Goal: Task Accomplishment & Management: Complete application form

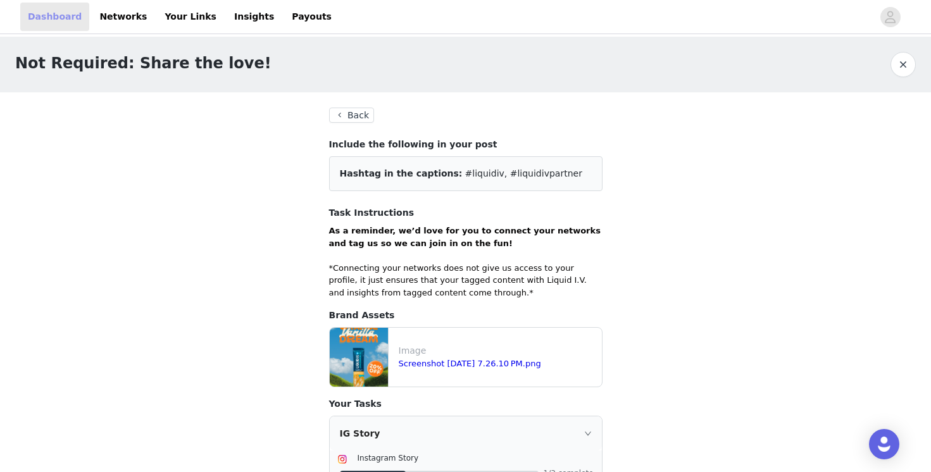
click at [48, 20] on link "Dashboard" at bounding box center [54, 17] width 69 height 28
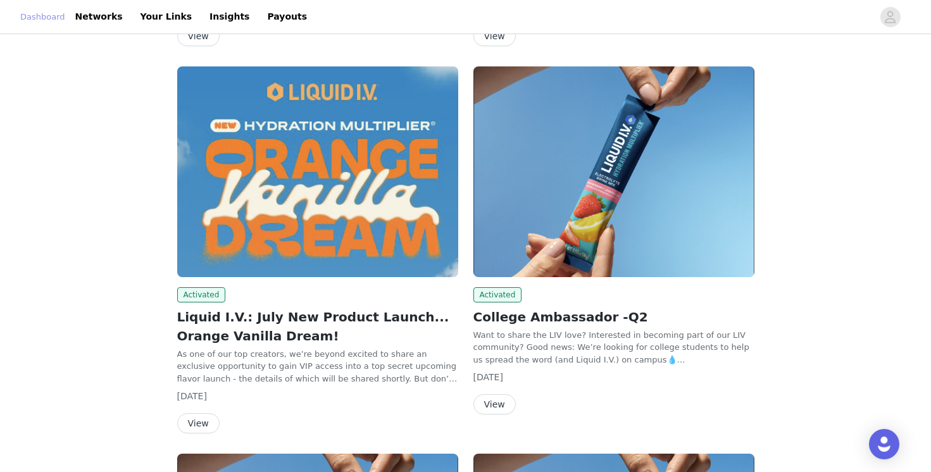
scroll to position [498, 0]
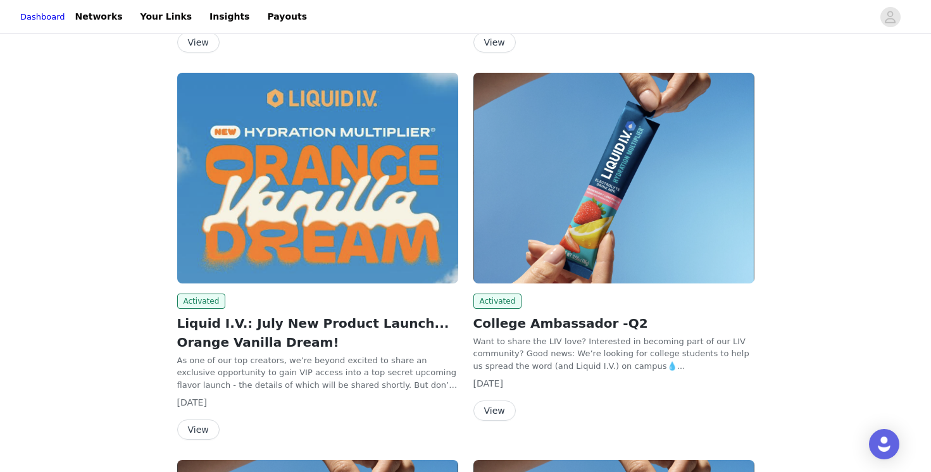
click at [197, 423] on button "View" at bounding box center [198, 430] width 42 height 20
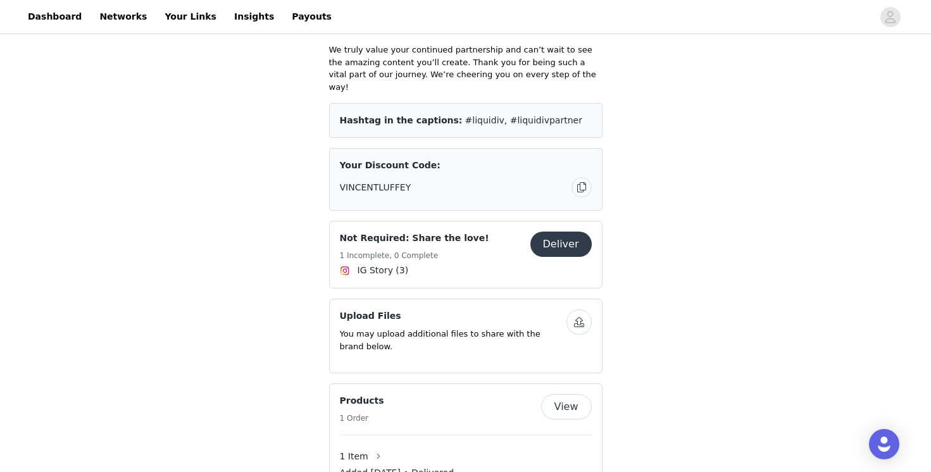
scroll to position [556, 0]
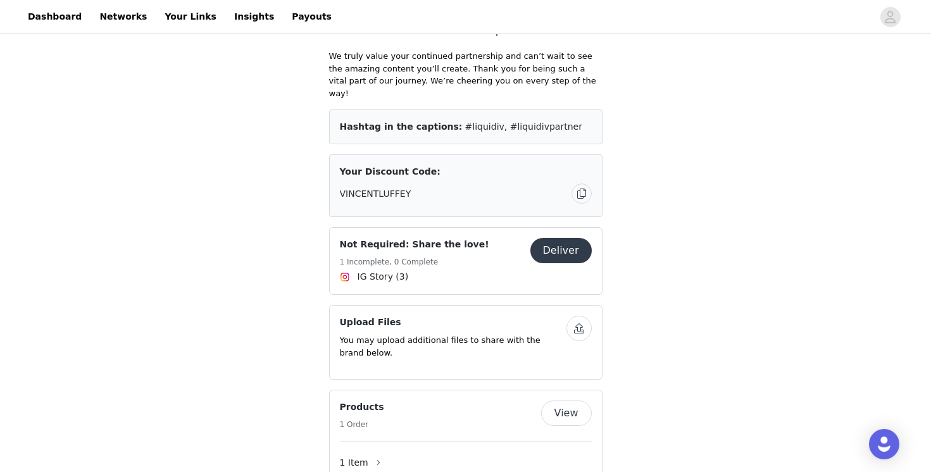
click at [566, 238] on button "Deliver" at bounding box center [560, 250] width 61 height 25
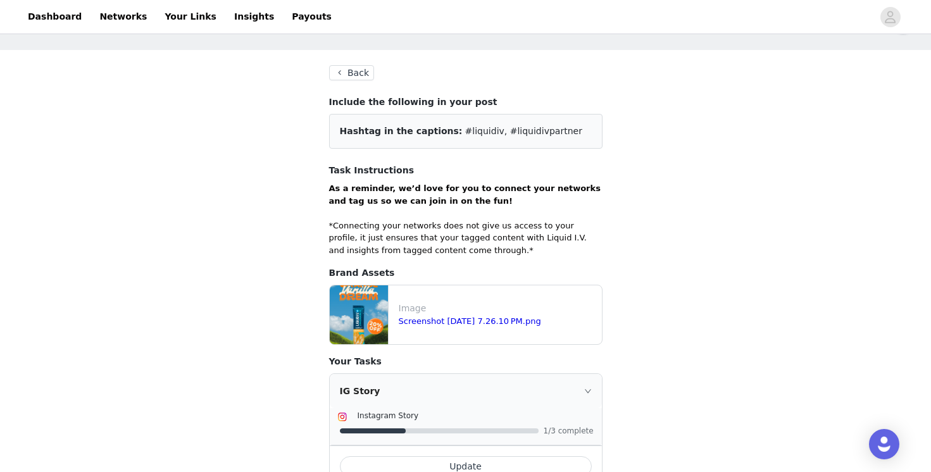
scroll to position [88, 0]
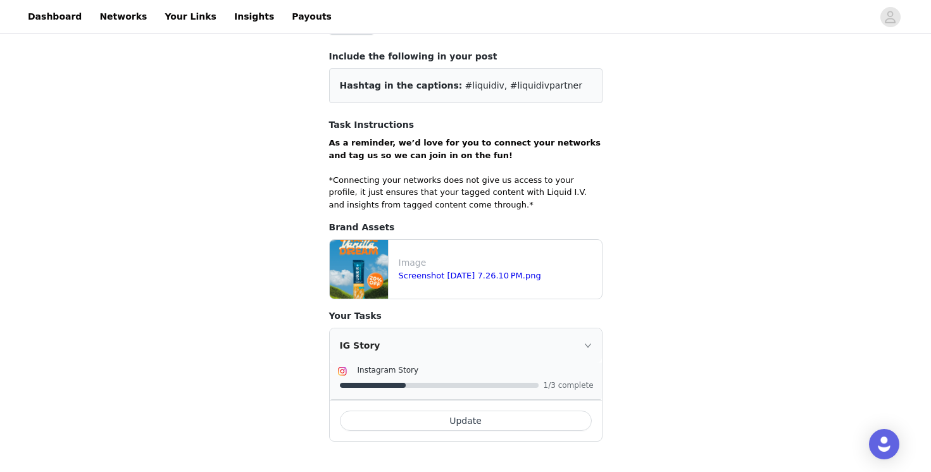
click at [500, 425] on button "Update" at bounding box center [466, 421] width 252 height 20
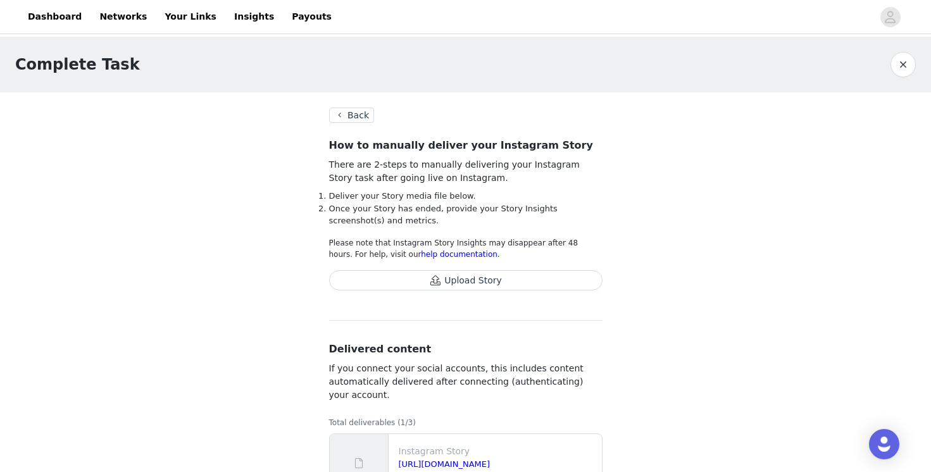
click at [351, 115] on button "Back" at bounding box center [352, 115] width 46 height 15
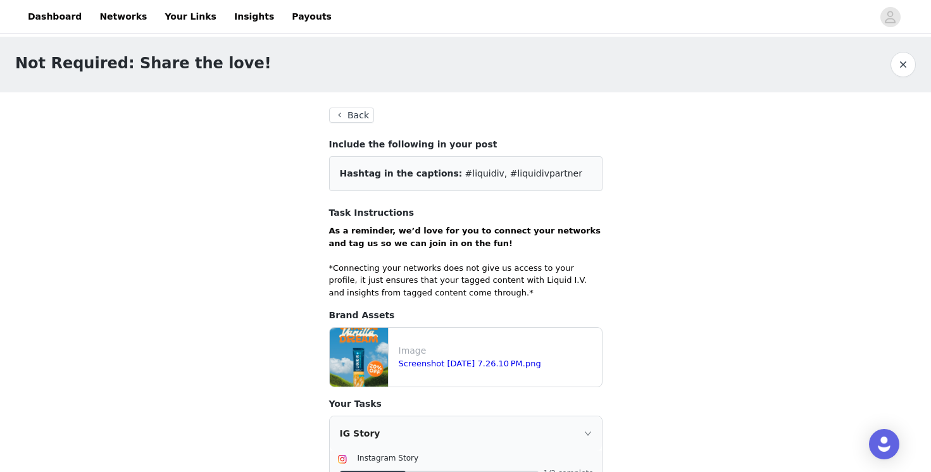
click at [346, 116] on button "Back" at bounding box center [352, 115] width 46 height 15
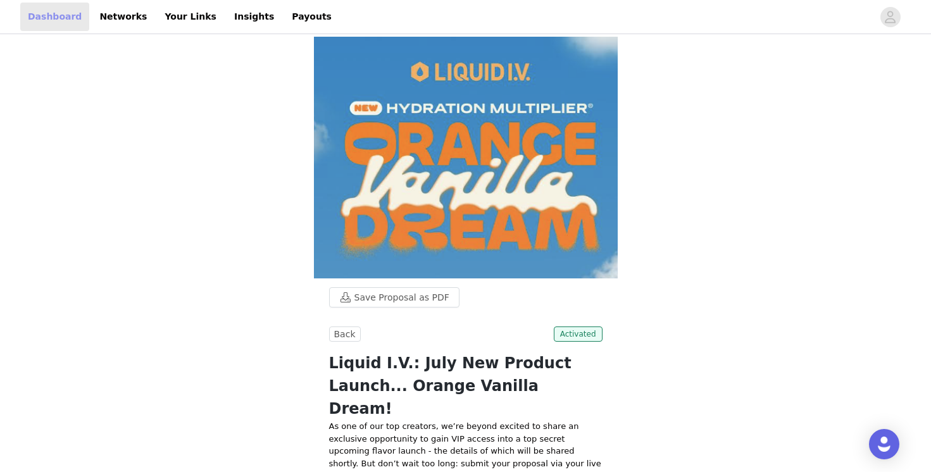
click at [55, 21] on link "Dashboard" at bounding box center [54, 17] width 69 height 28
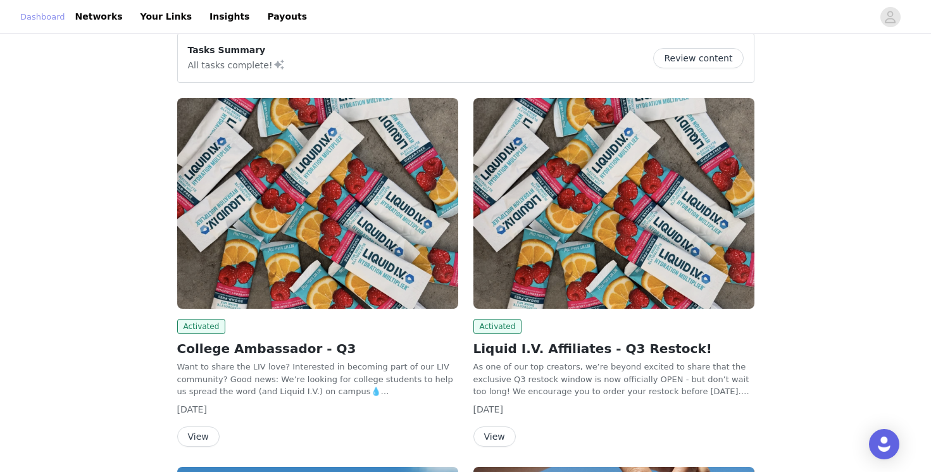
scroll to position [173, 0]
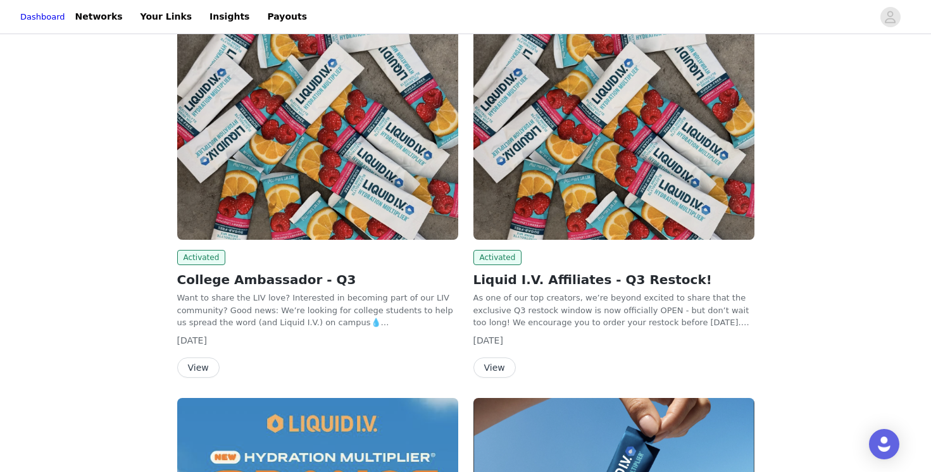
click at [206, 361] on button "View" at bounding box center [198, 368] width 42 height 20
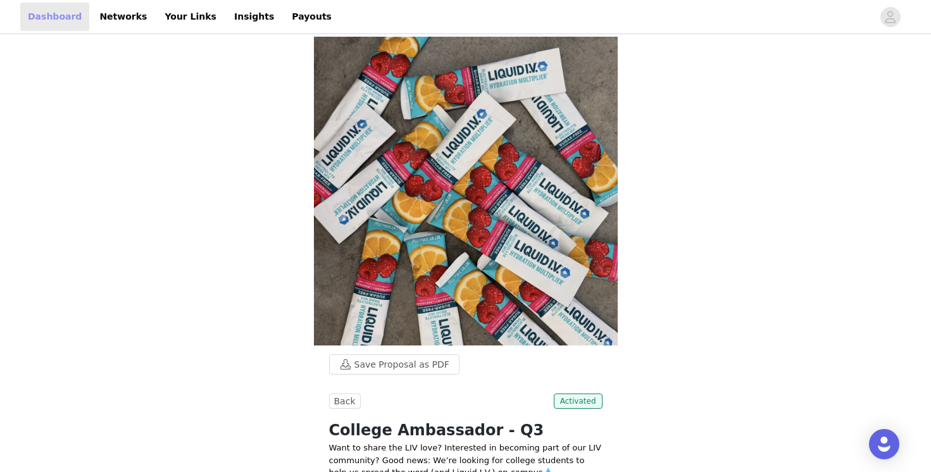
click at [30, 17] on link "Dashboard" at bounding box center [54, 17] width 69 height 28
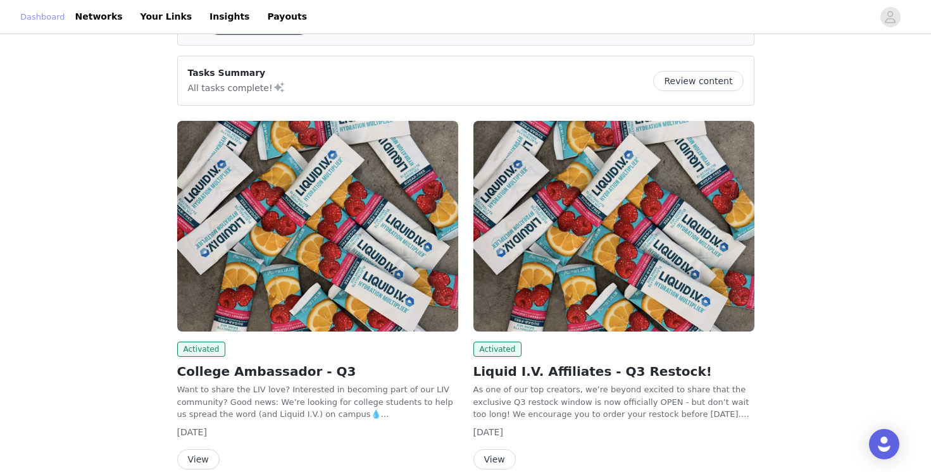
scroll to position [188, 0]
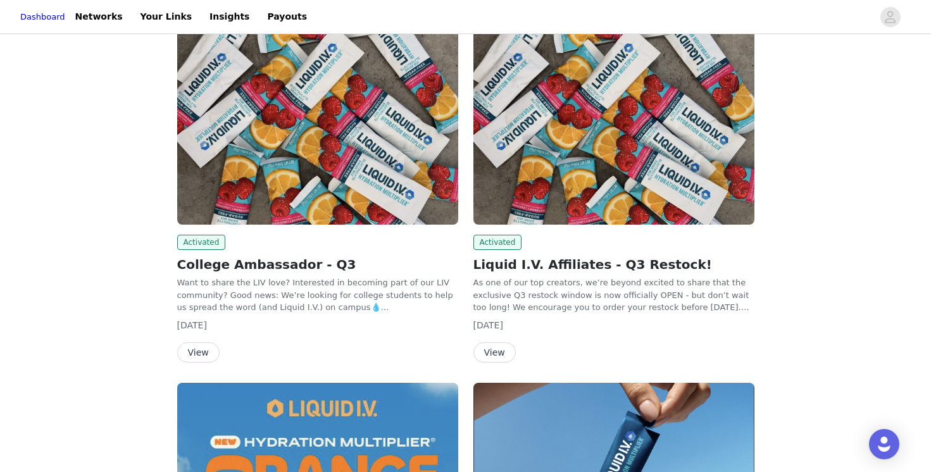
click at [501, 354] on button "View" at bounding box center [494, 352] width 42 height 20
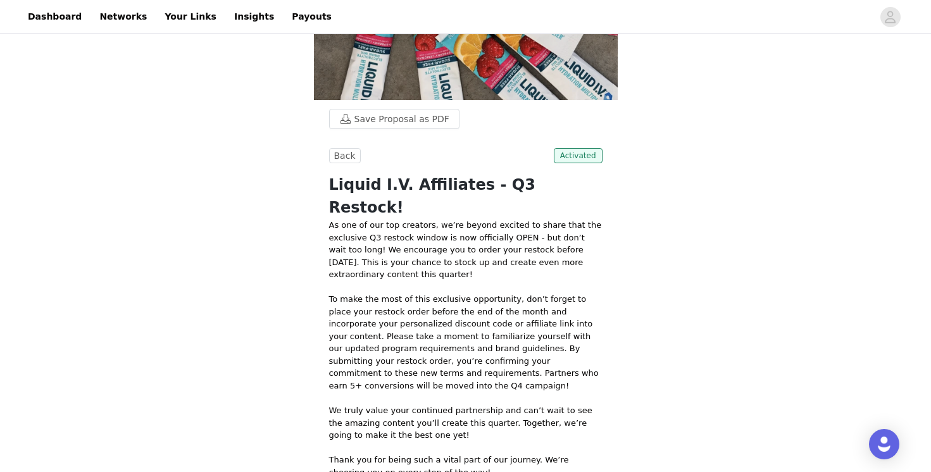
scroll to position [331, 0]
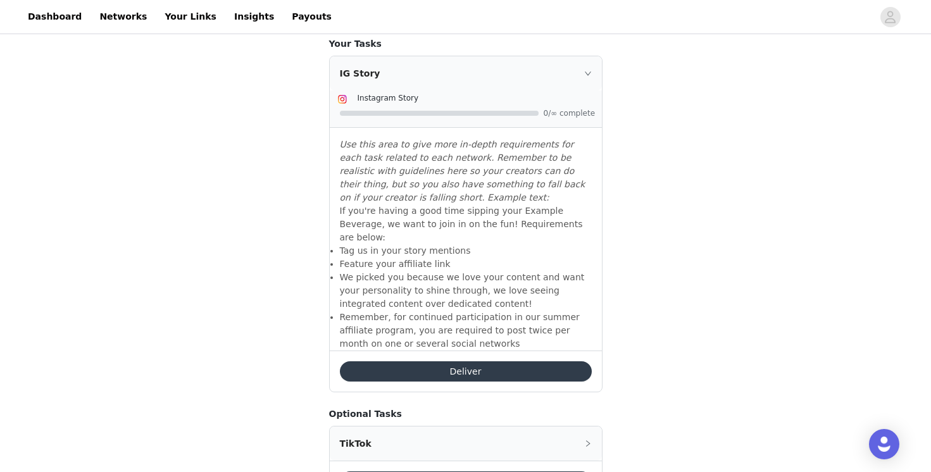
scroll to position [562, 0]
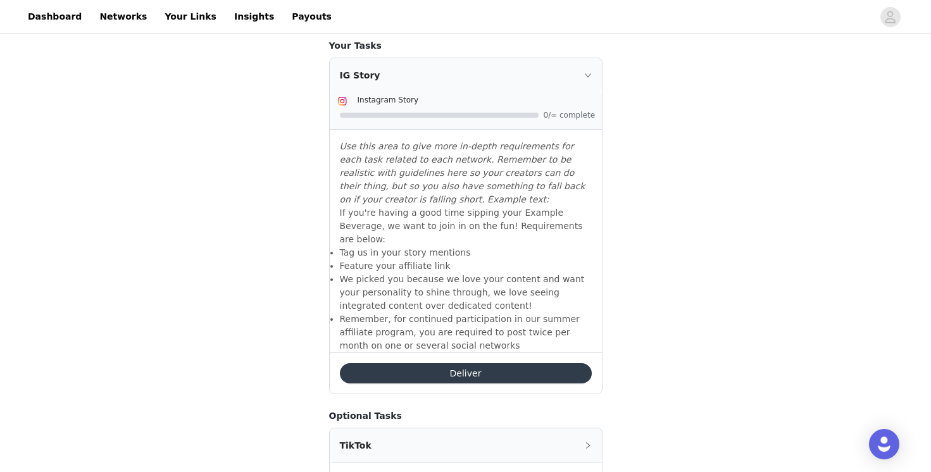
click at [503, 376] on div "Deliver" at bounding box center [466, 373] width 272 height 41
click at [503, 363] on button "Deliver" at bounding box center [466, 373] width 252 height 20
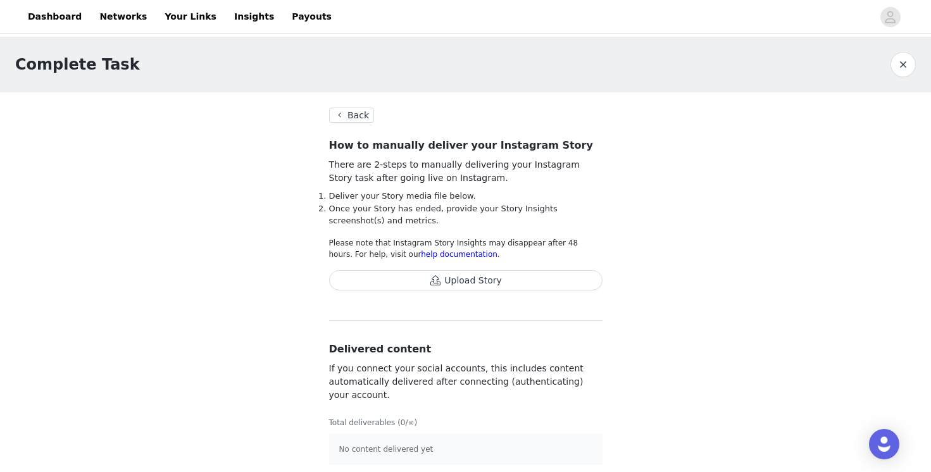
scroll to position [8, 0]
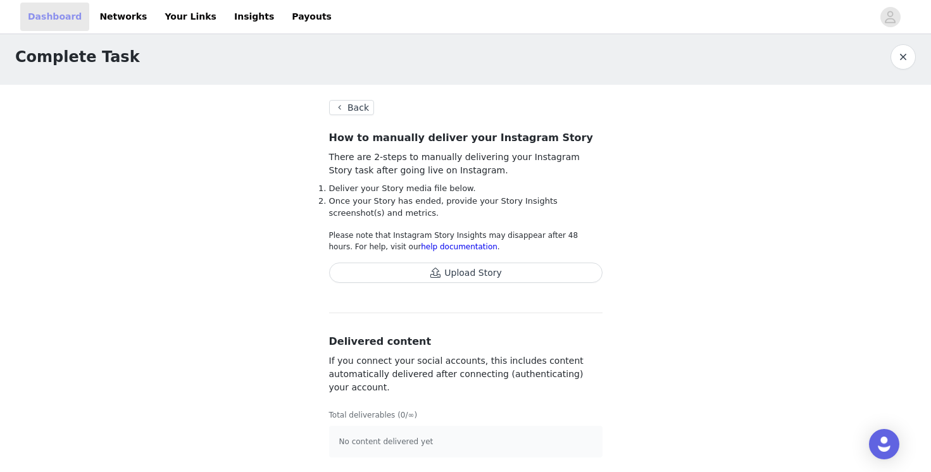
click at [63, 17] on link "Dashboard" at bounding box center [54, 17] width 69 height 28
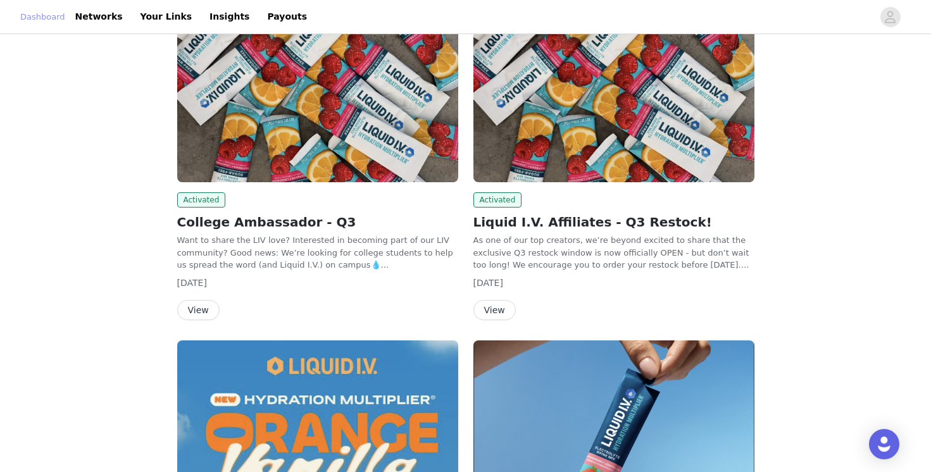
scroll to position [222, 0]
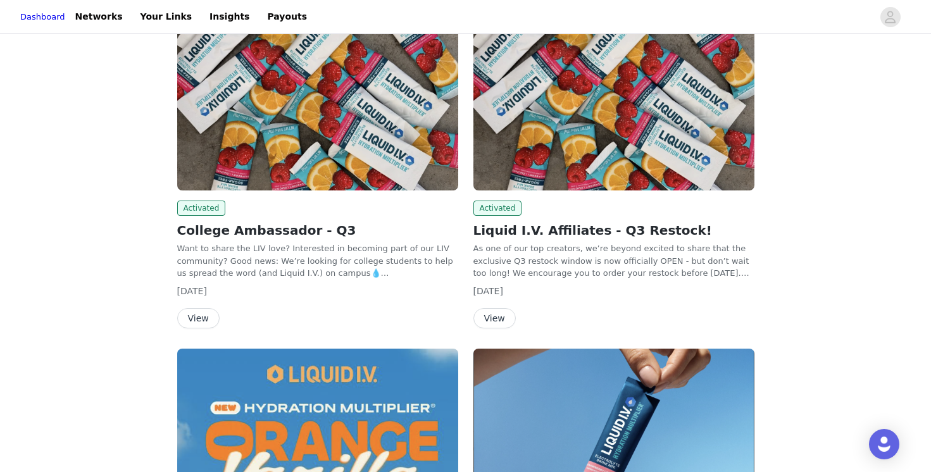
click at [191, 320] on button "View" at bounding box center [198, 318] width 42 height 20
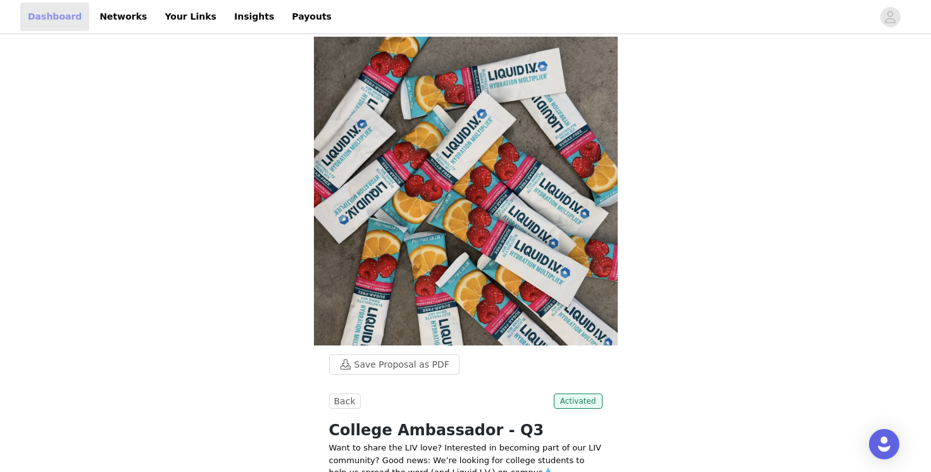
click at [42, 10] on link "Dashboard" at bounding box center [54, 17] width 69 height 28
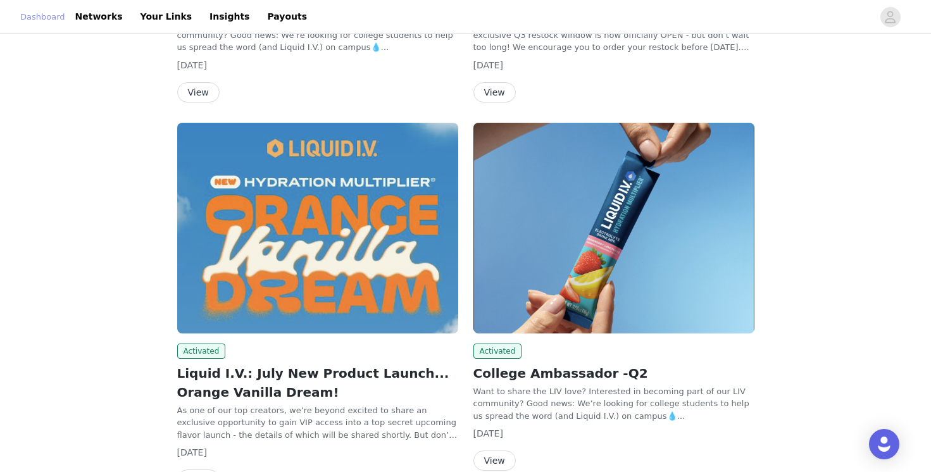
scroll to position [473, 0]
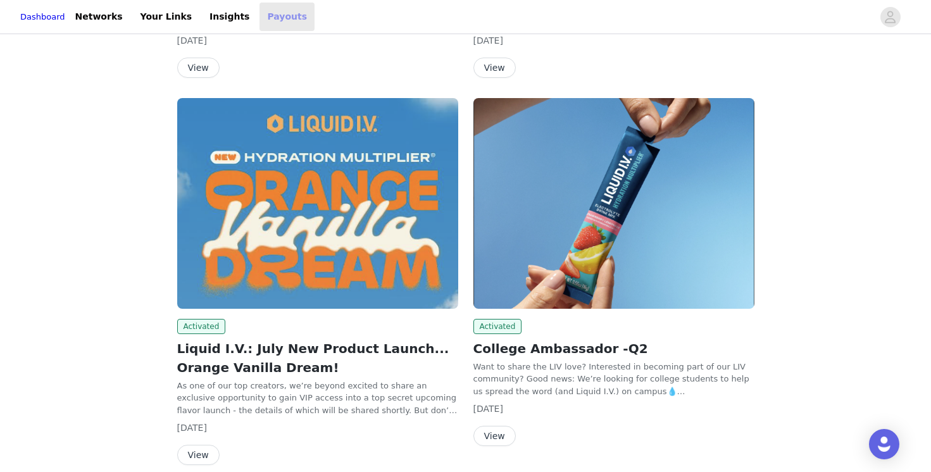
click at [288, 17] on link "Payouts" at bounding box center [286, 17] width 55 height 28
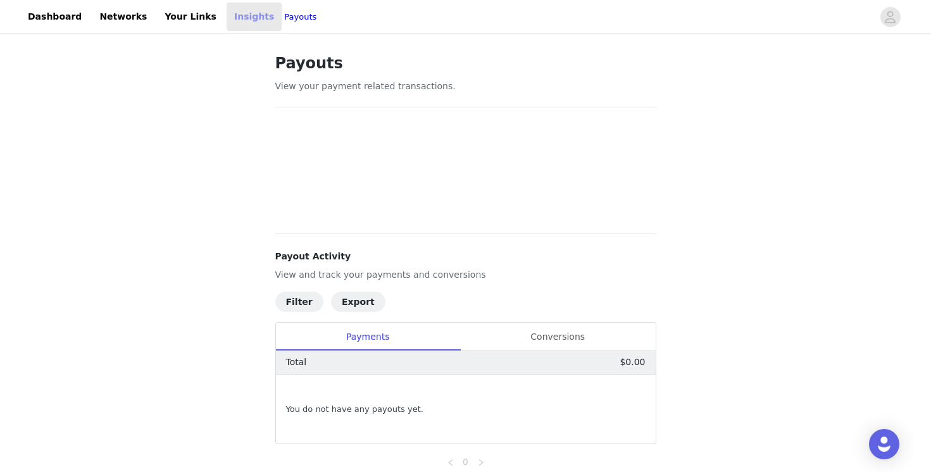
click at [240, 17] on link "Insights" at bounding box center [254, 17] width 55 height 28
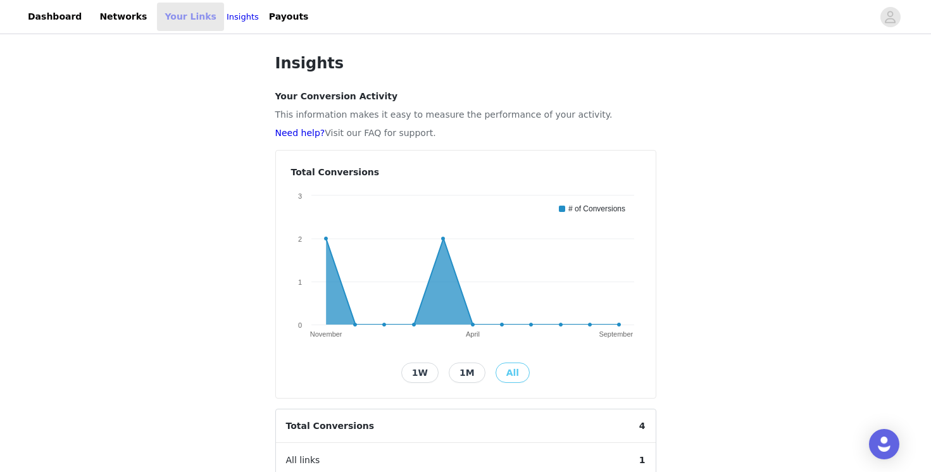
click at [189, 16] on link "Your Links" at bounding box center [190, 17] width 67 height 28
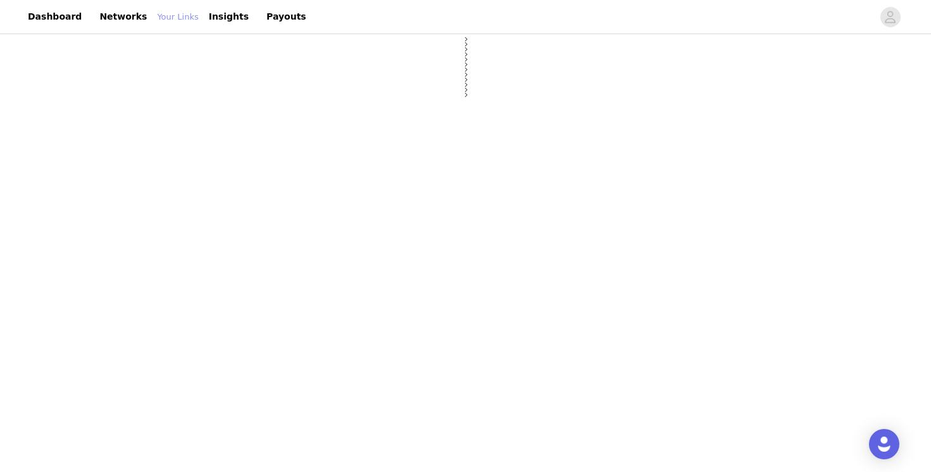
select select "12"
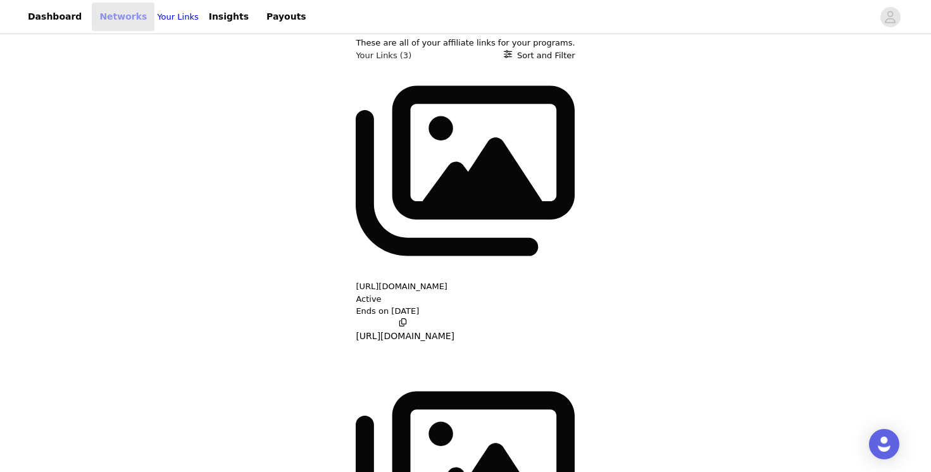
click at [123, 18] on link "Networks" at bounding box center [123, 17] width 63 height 28
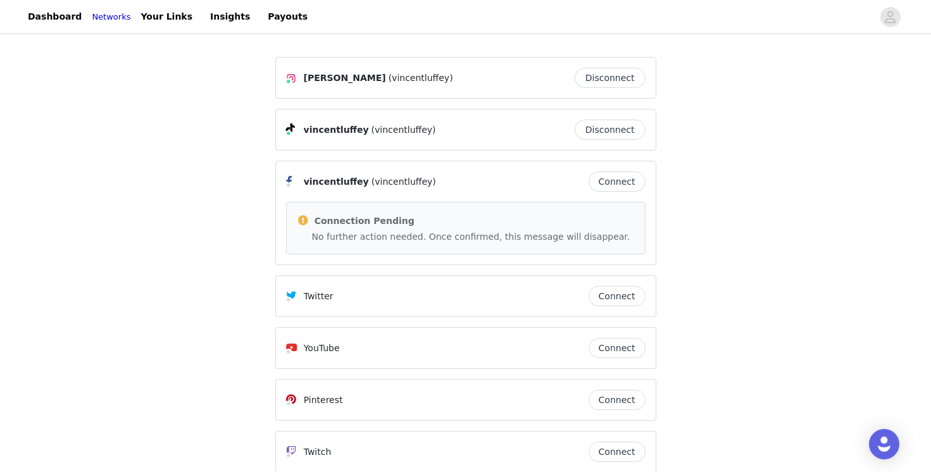
click at [83, 19] on div "Dashboard Networks Your Links Insights Payouts" at bounding box center [167, 17] width 295 height 28
click at [56, 19] on link "Dashboard" at bounding box center [54, 17] width 69 height 28
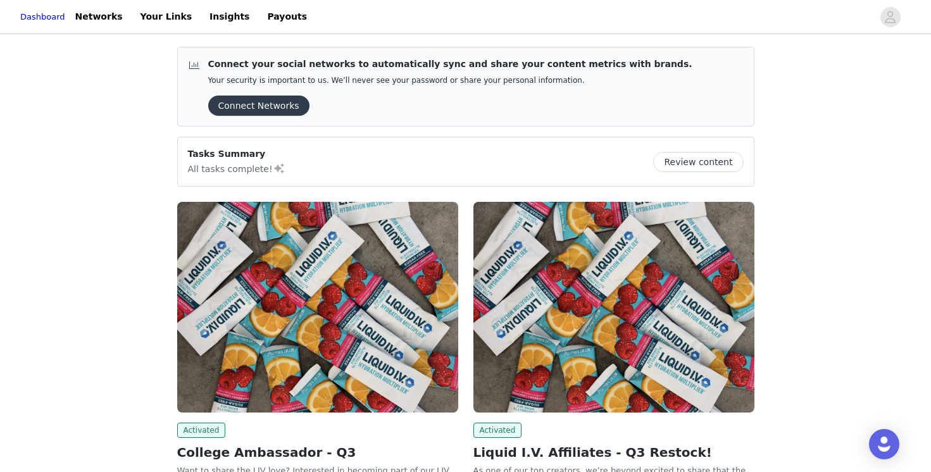
click at [703, 170] on button "Review content" at bounding box center [698, 162] width 90 height 20
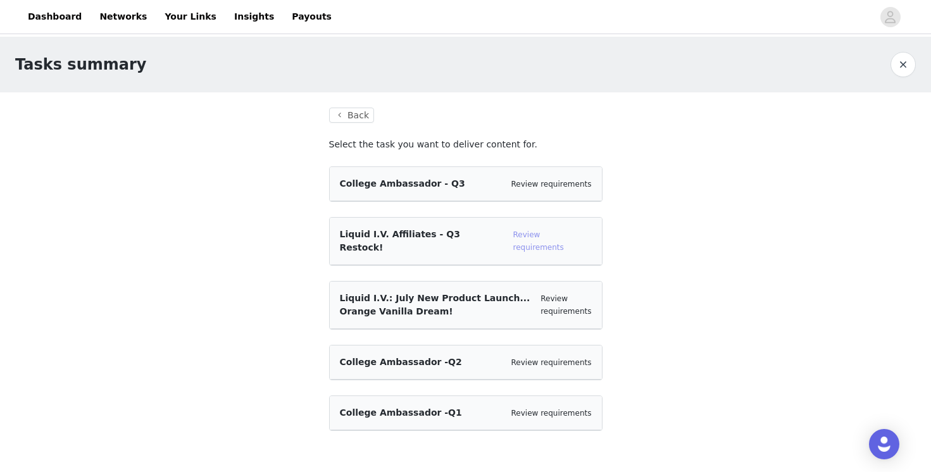
click at [554, 230] on link "Review requirements" at bounding box center [538, 241] width 51 height 22
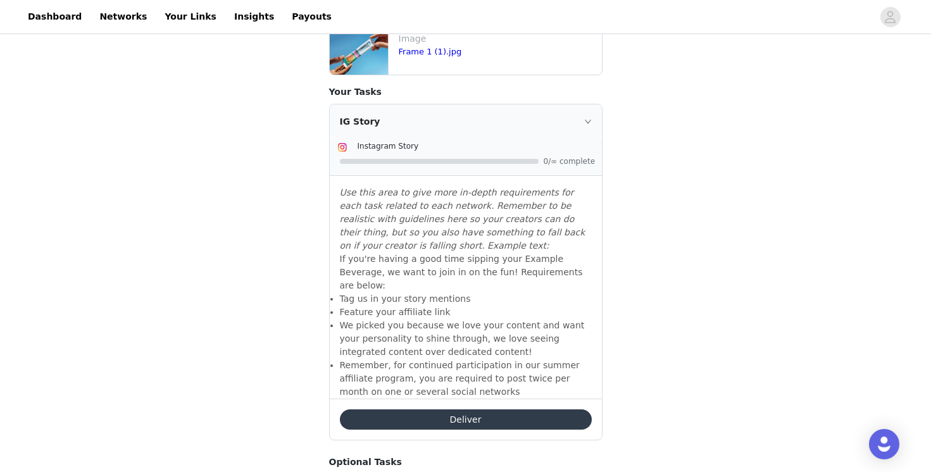
scroll to position [513, 0]
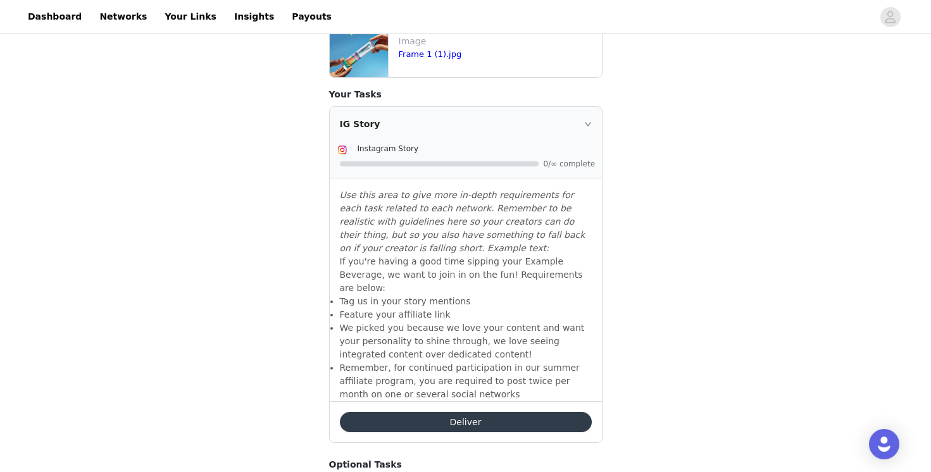
click at [500, 412] on button "Deliver" at bounding box center [466, 422] width 252 height 20
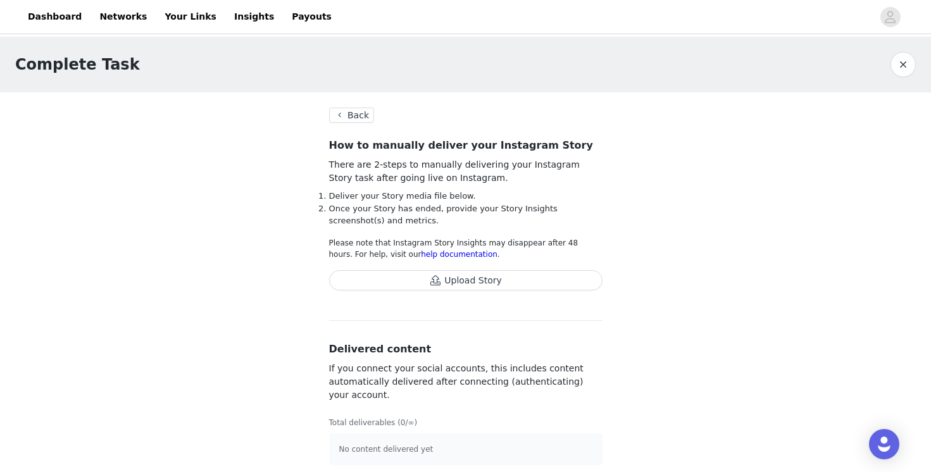
scroll to position [8, 0]
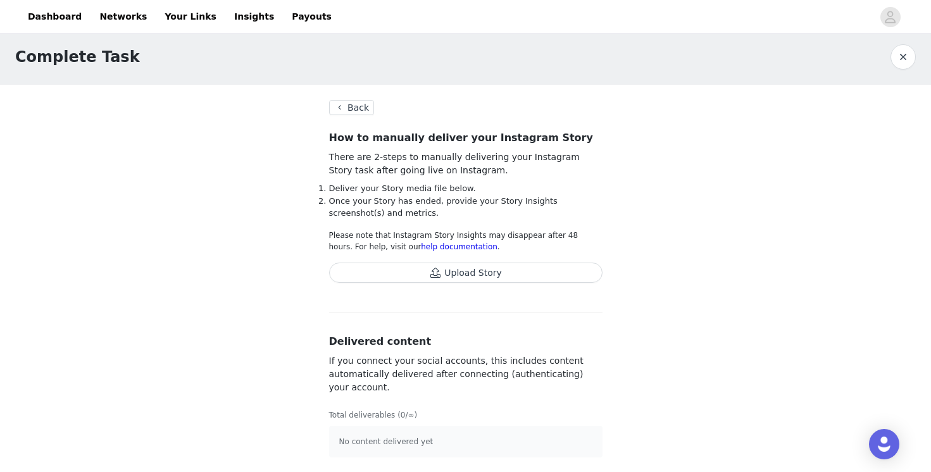
click at [457, 272] on button "Upload Story" at bounding box center [465, 273] width 273 height 20
